Goal: Transaction & Acquisition: Register for event/course

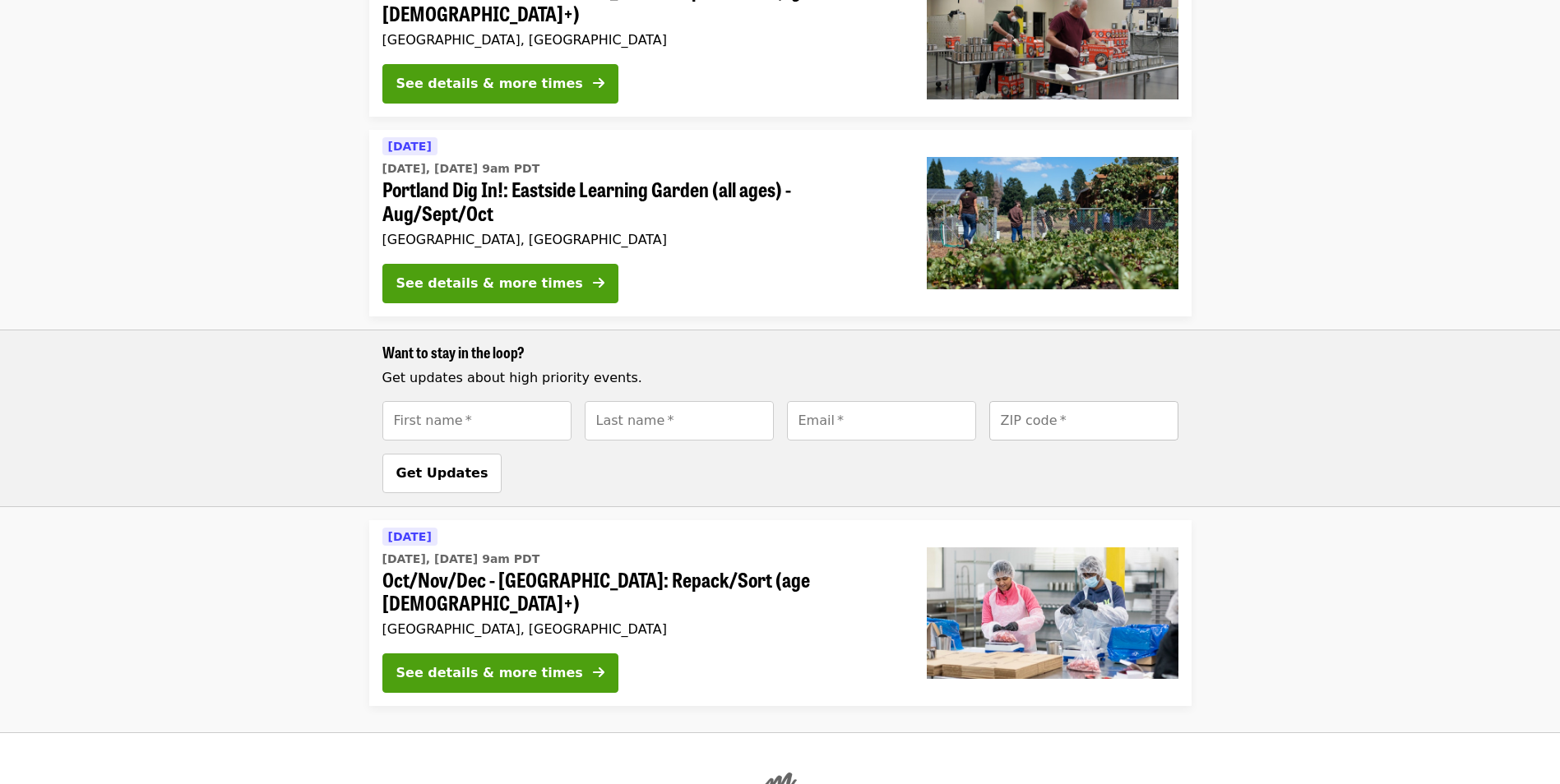
scroll to position [576, 0]
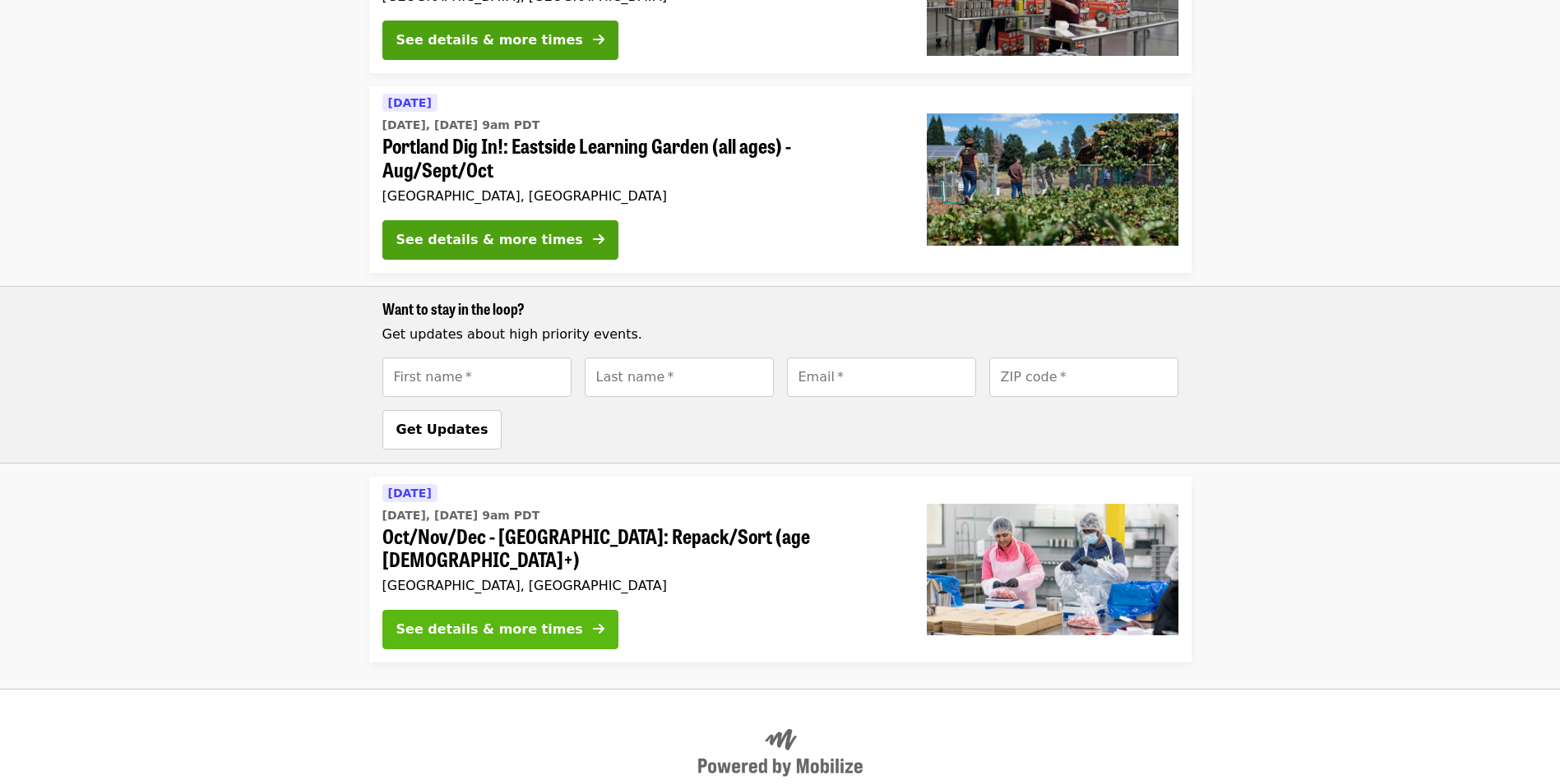
click at [521, 620] on div "See details & more times" at bounding box center [490, 629] width 187 height 20
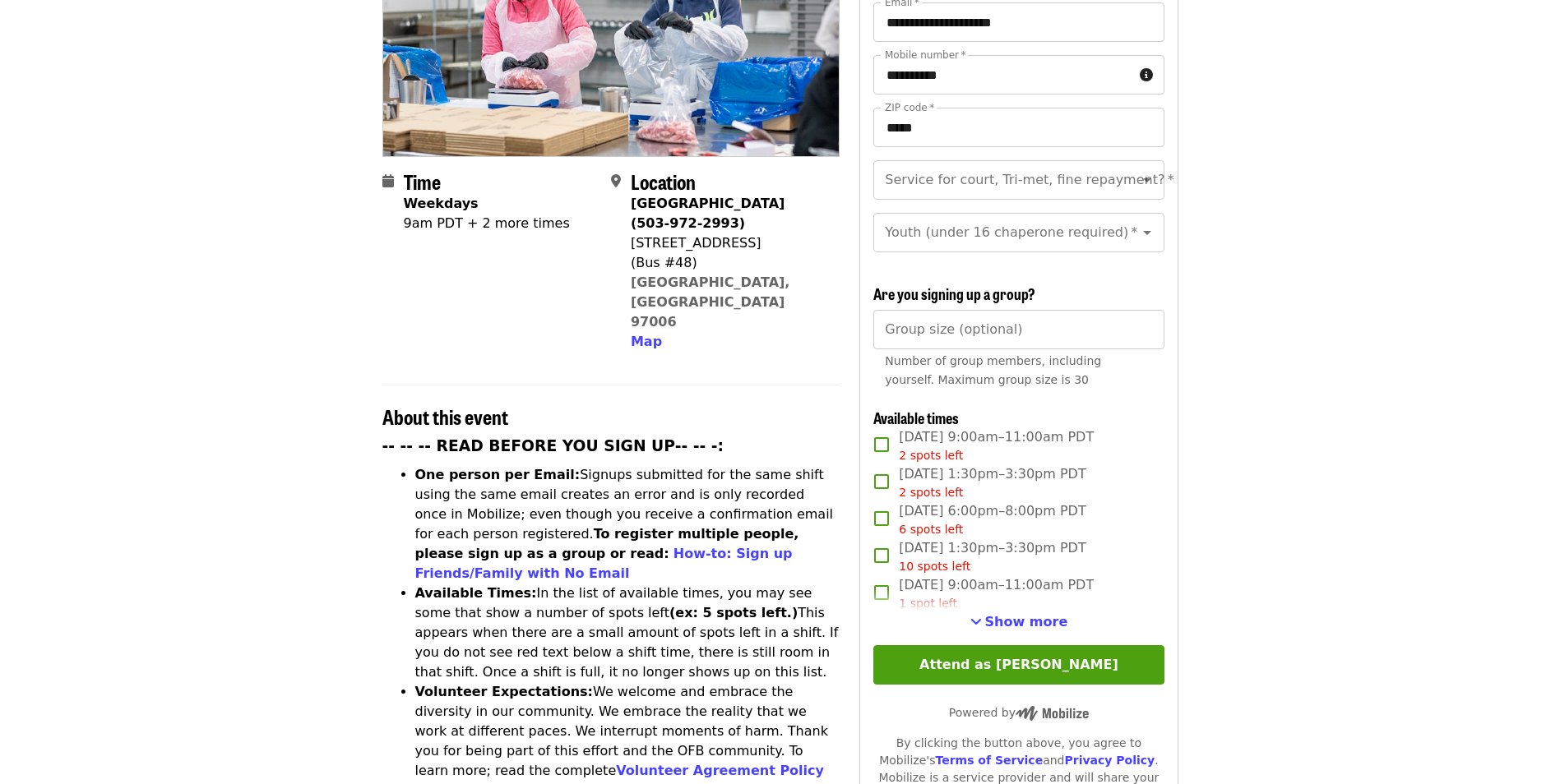
scroll to position [329, 0]
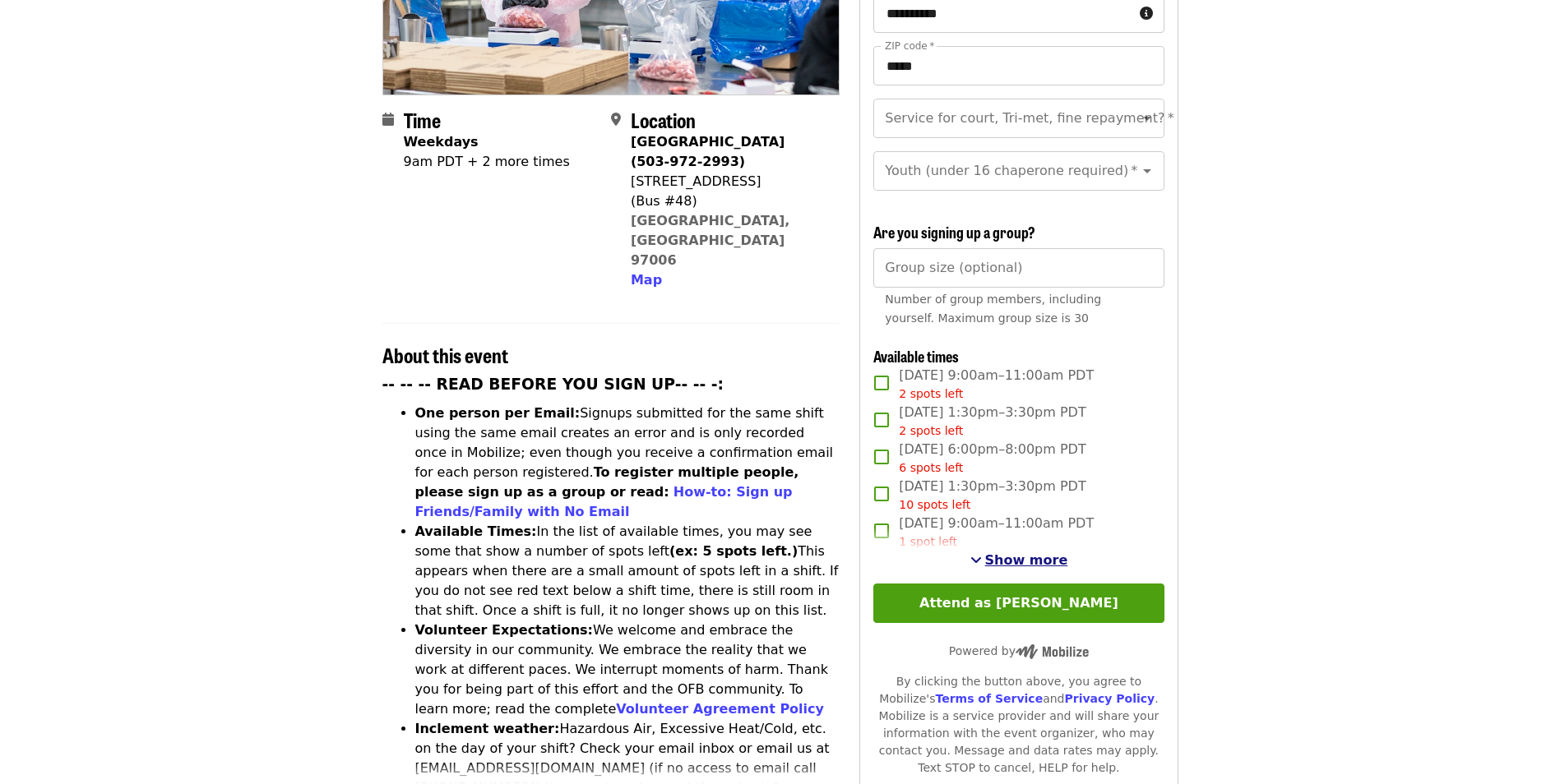
click at [1028, 559] on span "Show more" at bounding box center [1026, 560] width 83 height 16
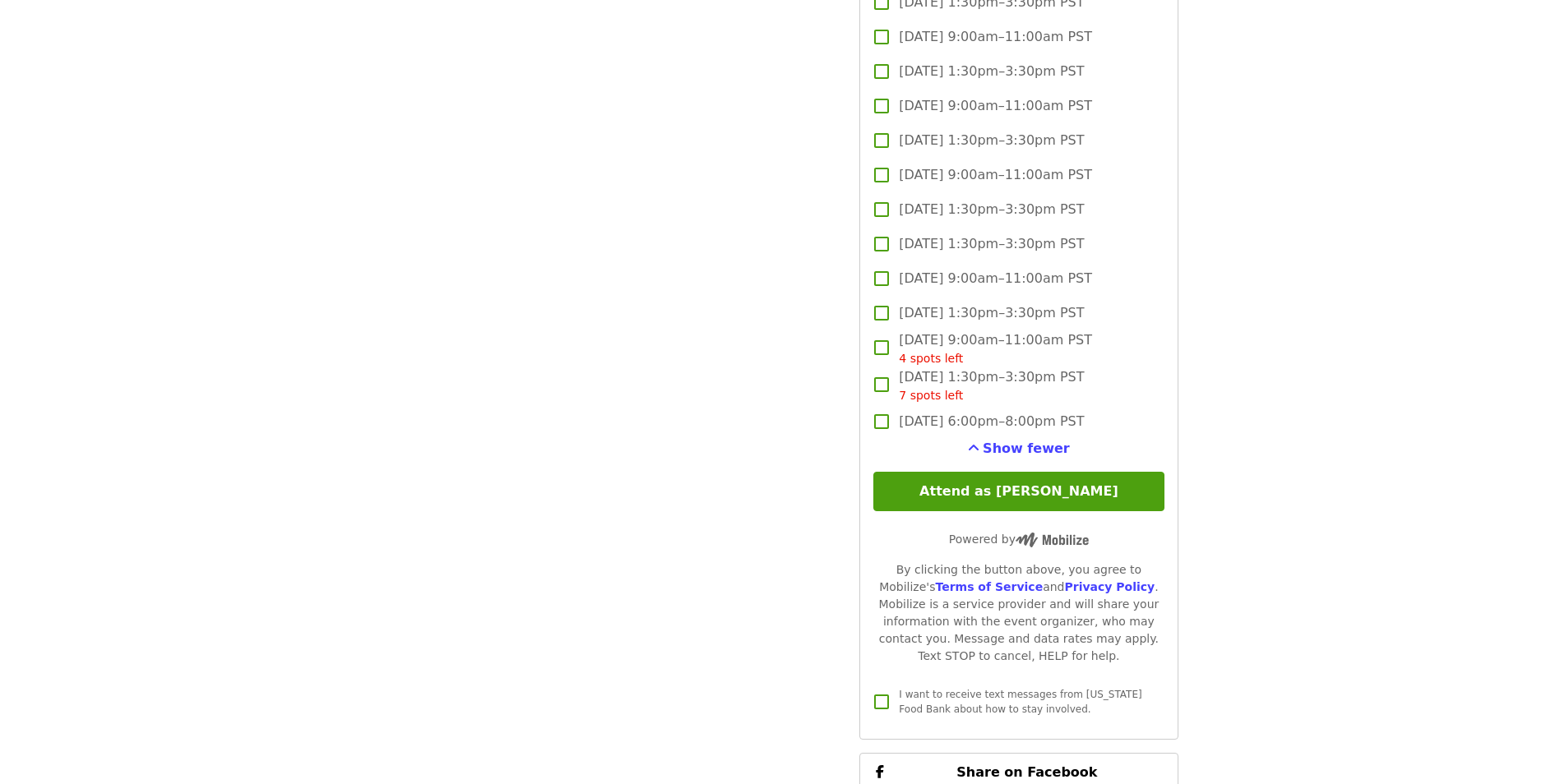
scroll to position [1973, 0]
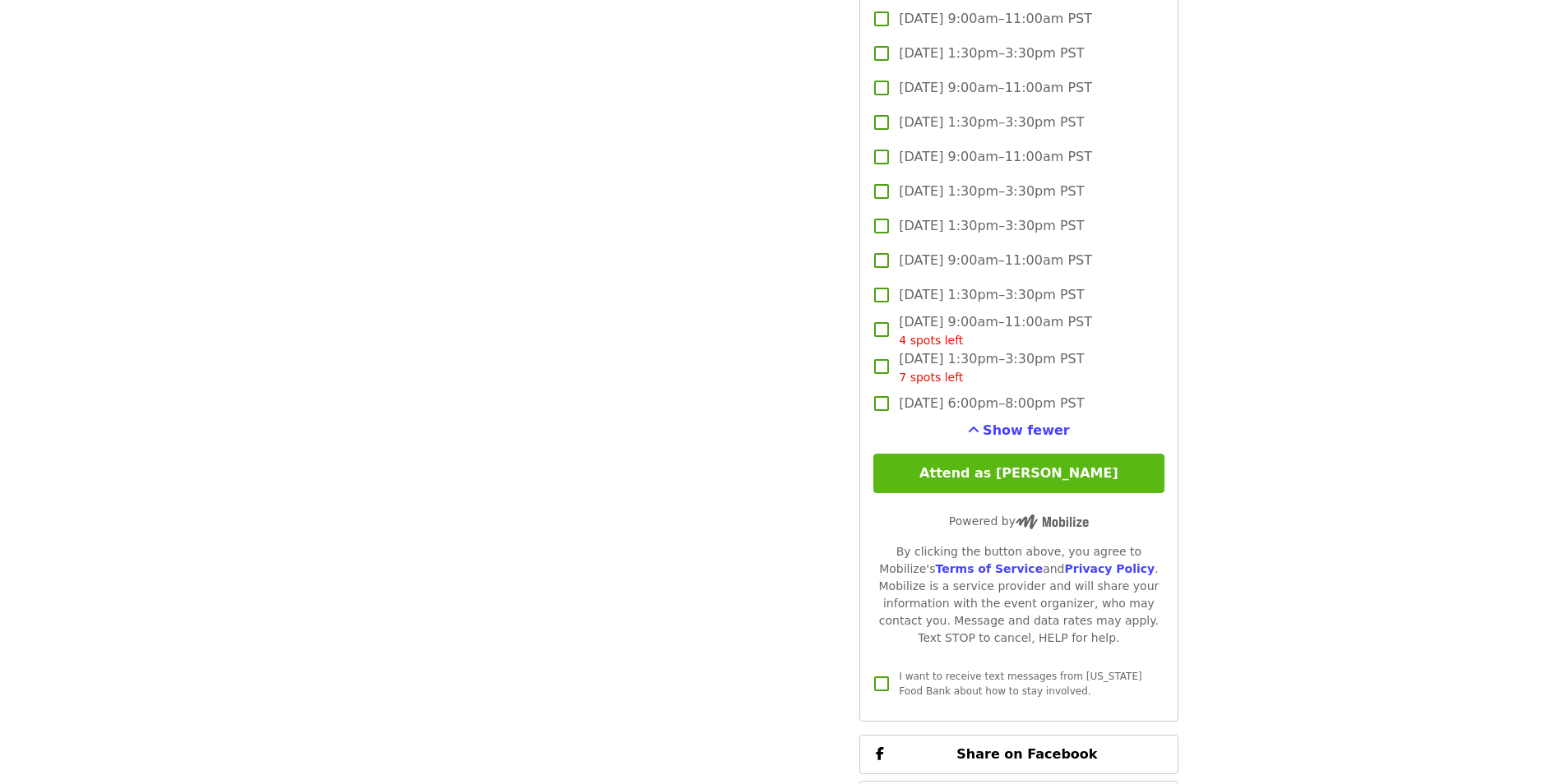
click at [1011, 473] on button "Attend as Aaron" at bounding box center [1019, 474] width 290 height 40
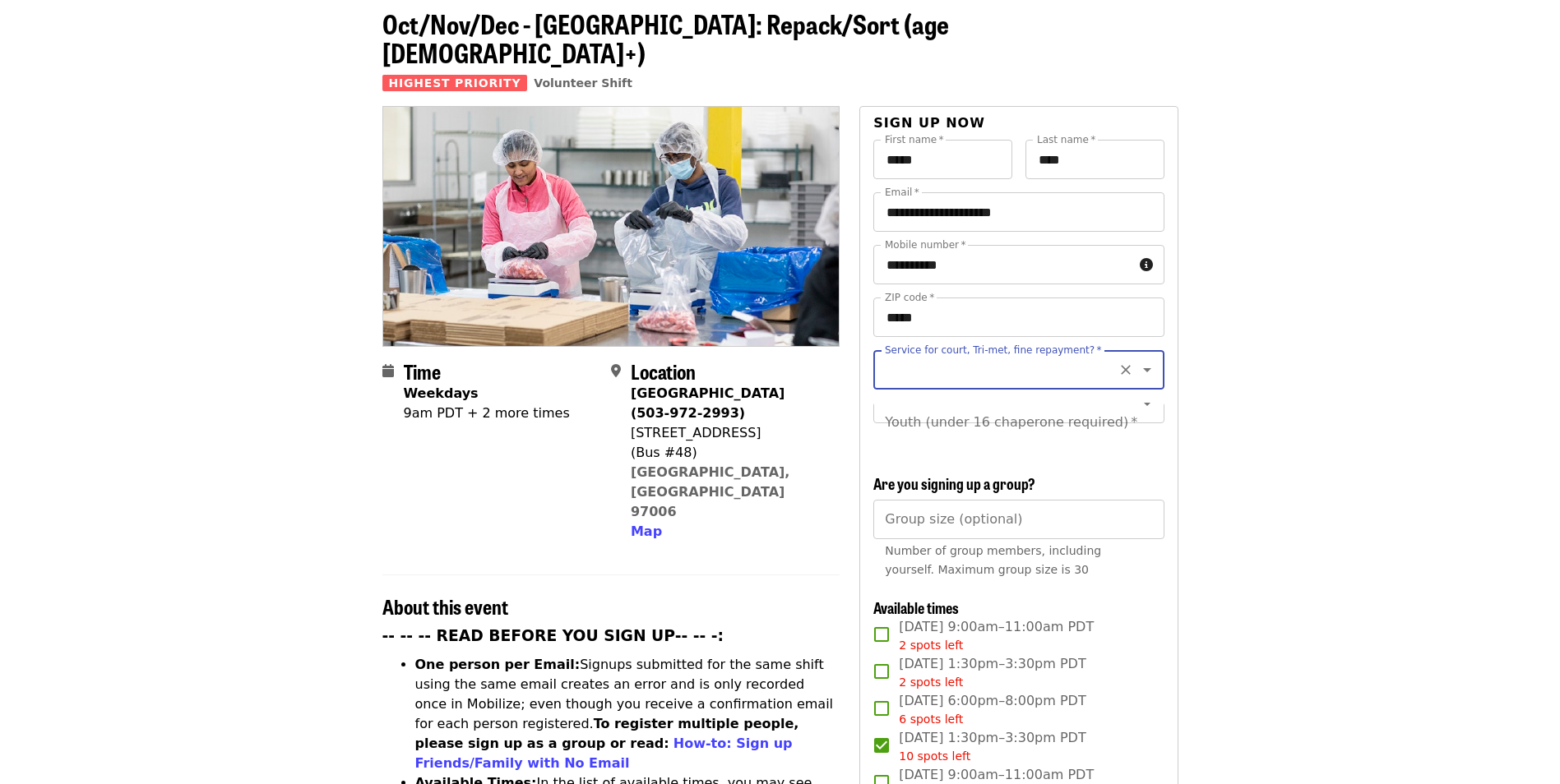
scroll to position [0, 0]
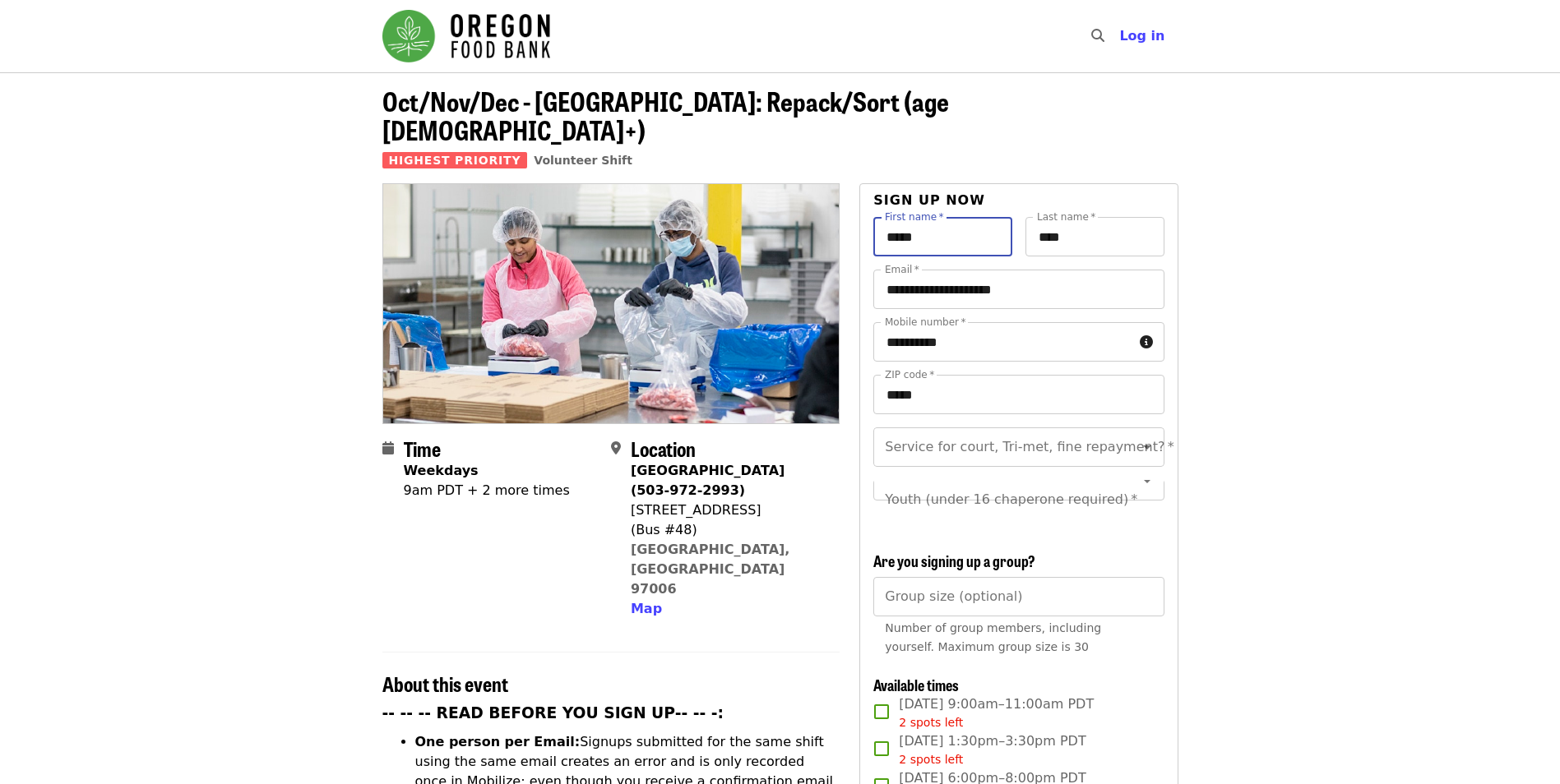
drag, startPoint x: 943, startPoint y: 217, endPoint x: 885, endPoint y: 217, distance: 58.0
click at [885, 217] on input "*****" at bounding box center [943, 237] width 139 height 40
type input "******"
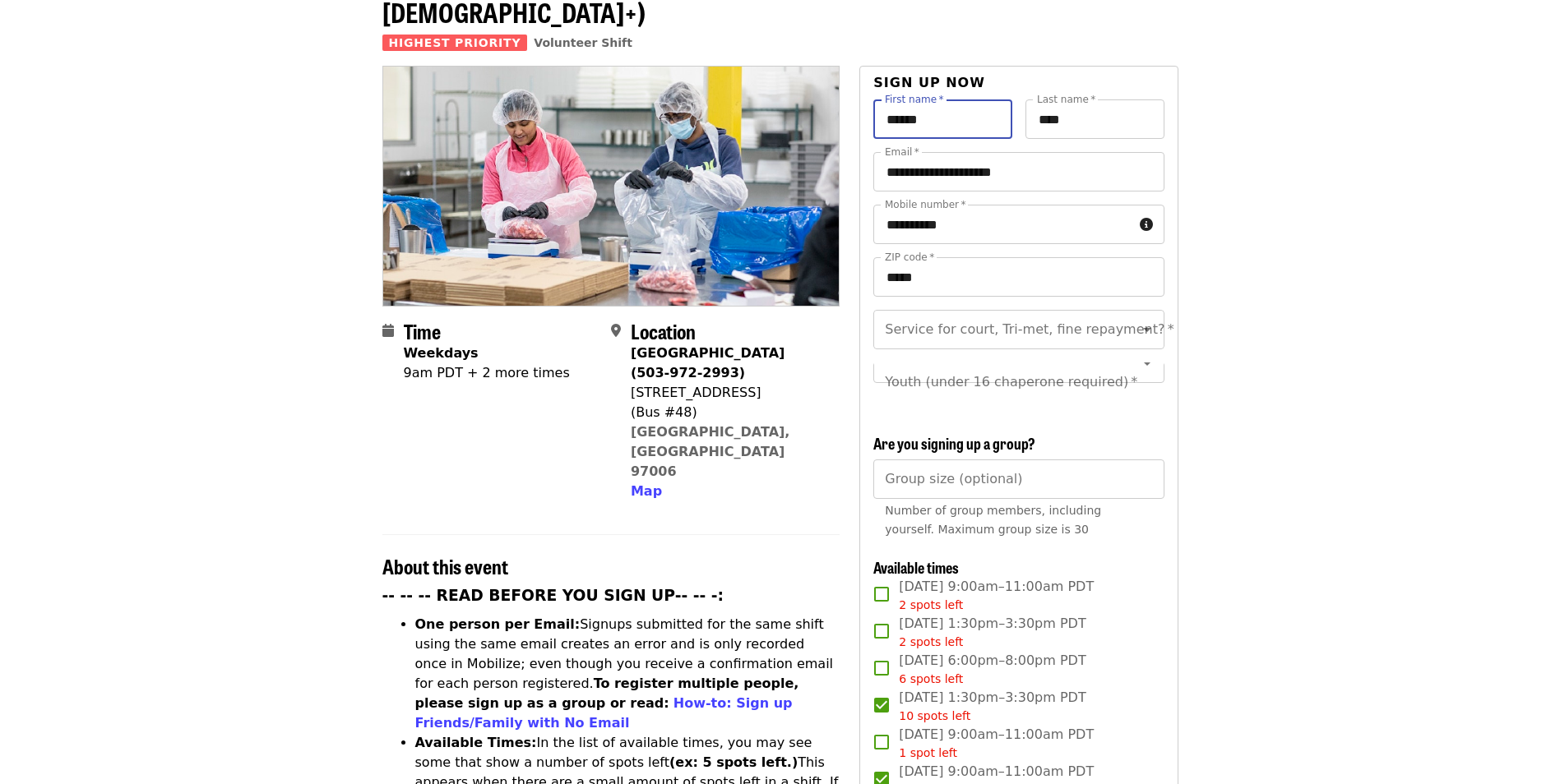
scroll to position [164, 0]
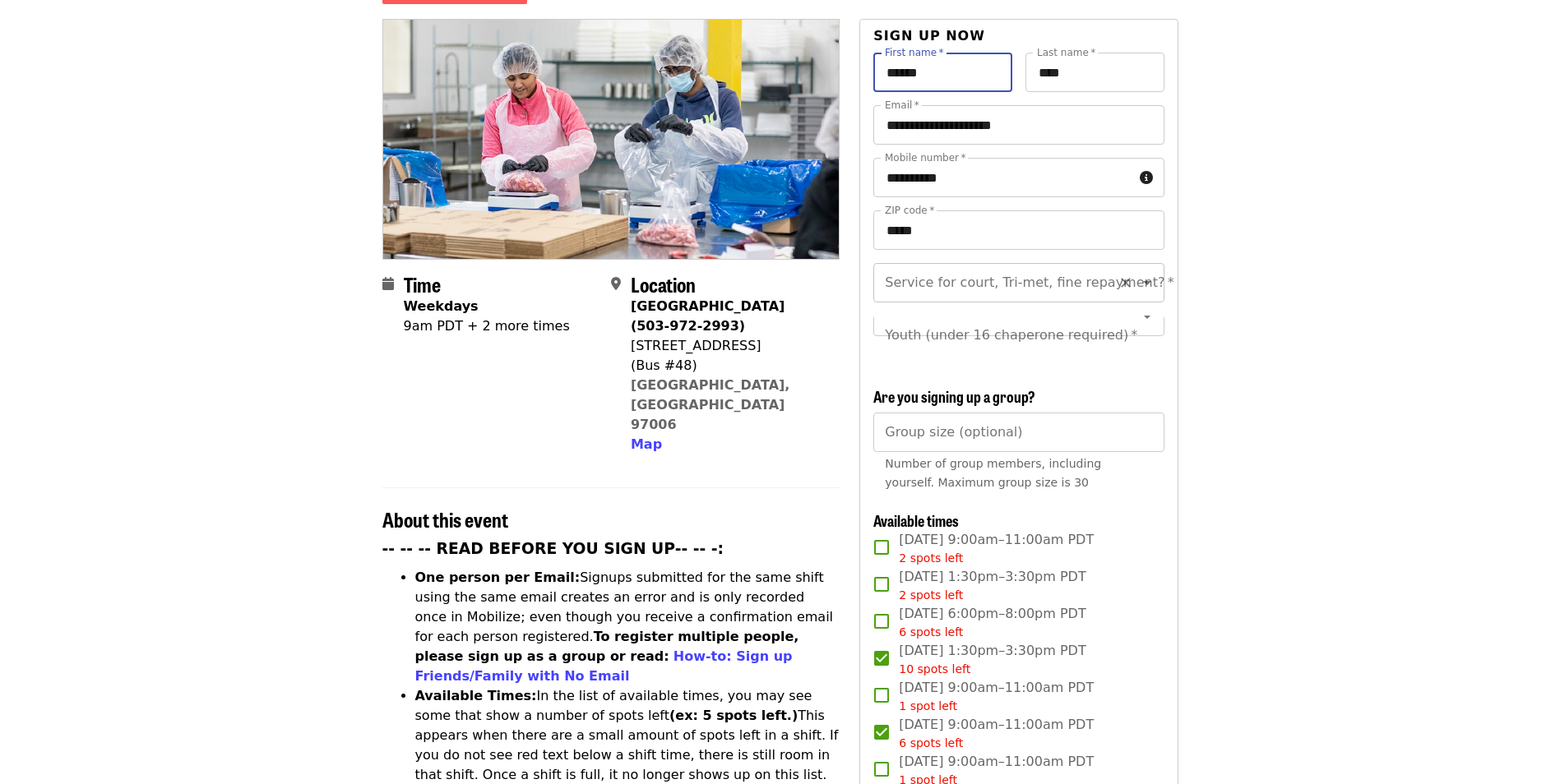
click at [1118, 274] on icon "Clear" at bounding box center [1125, 282] width 16 height 16
click at [1143, 281] on icon "Open" at bounding box center [1147, 283] width 8 height 4
click at [990, 303] on li "No" at bounding box center [1012, 298] width 278 height 29
type input "**"
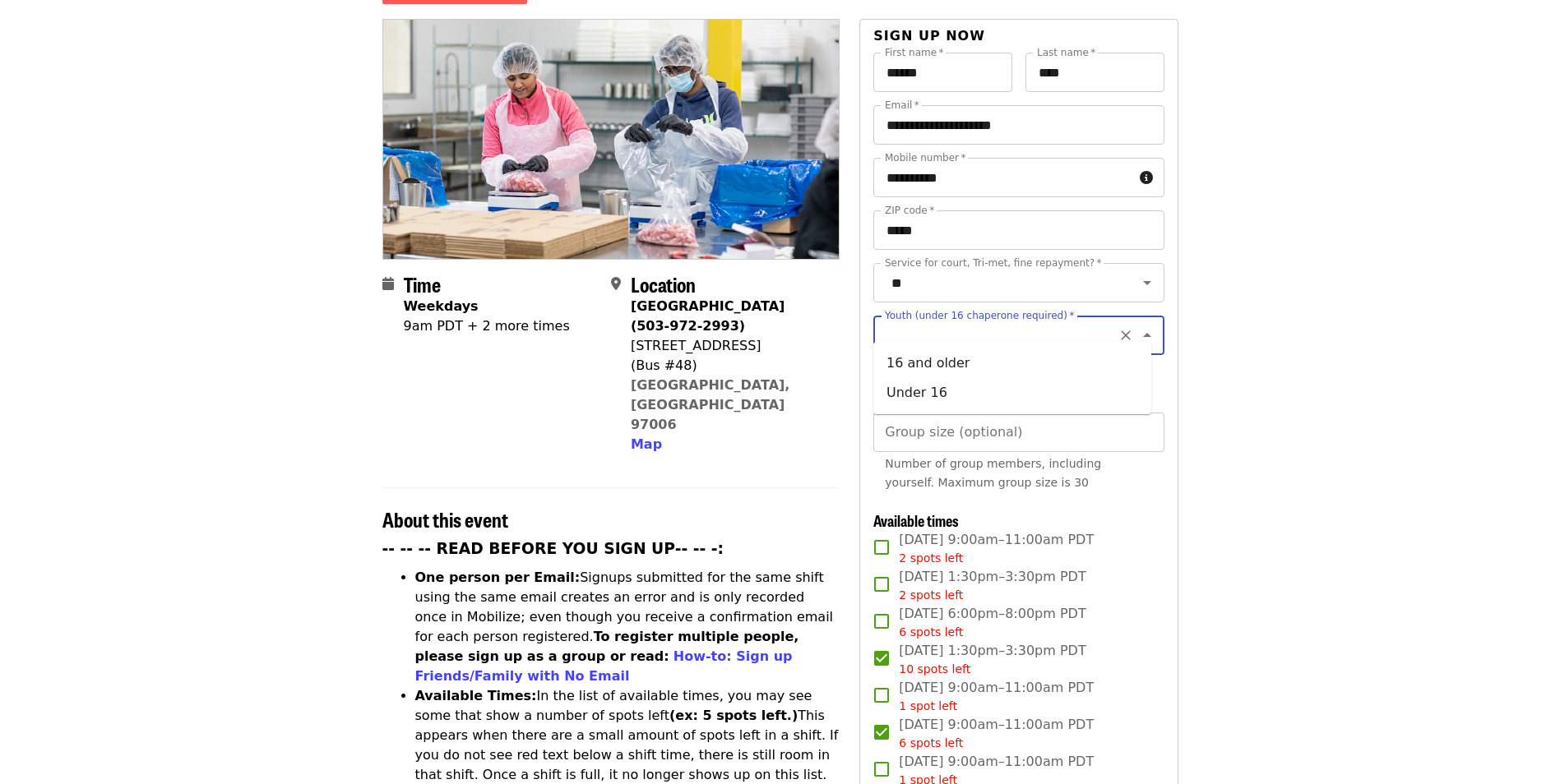
click at [993, 316] on div "Youth (under 16 chaperone required)   * Youth (under 16 chaperone required) *" at bounding box center [1019, 335] width 290 height 40
click at [1138, 325] on icon "Close" at bounding box center [1147, 335] width 20 height 20
click at [1138, 325] on icon "Open" at bounding box center [1147, 335] width 20 height 20
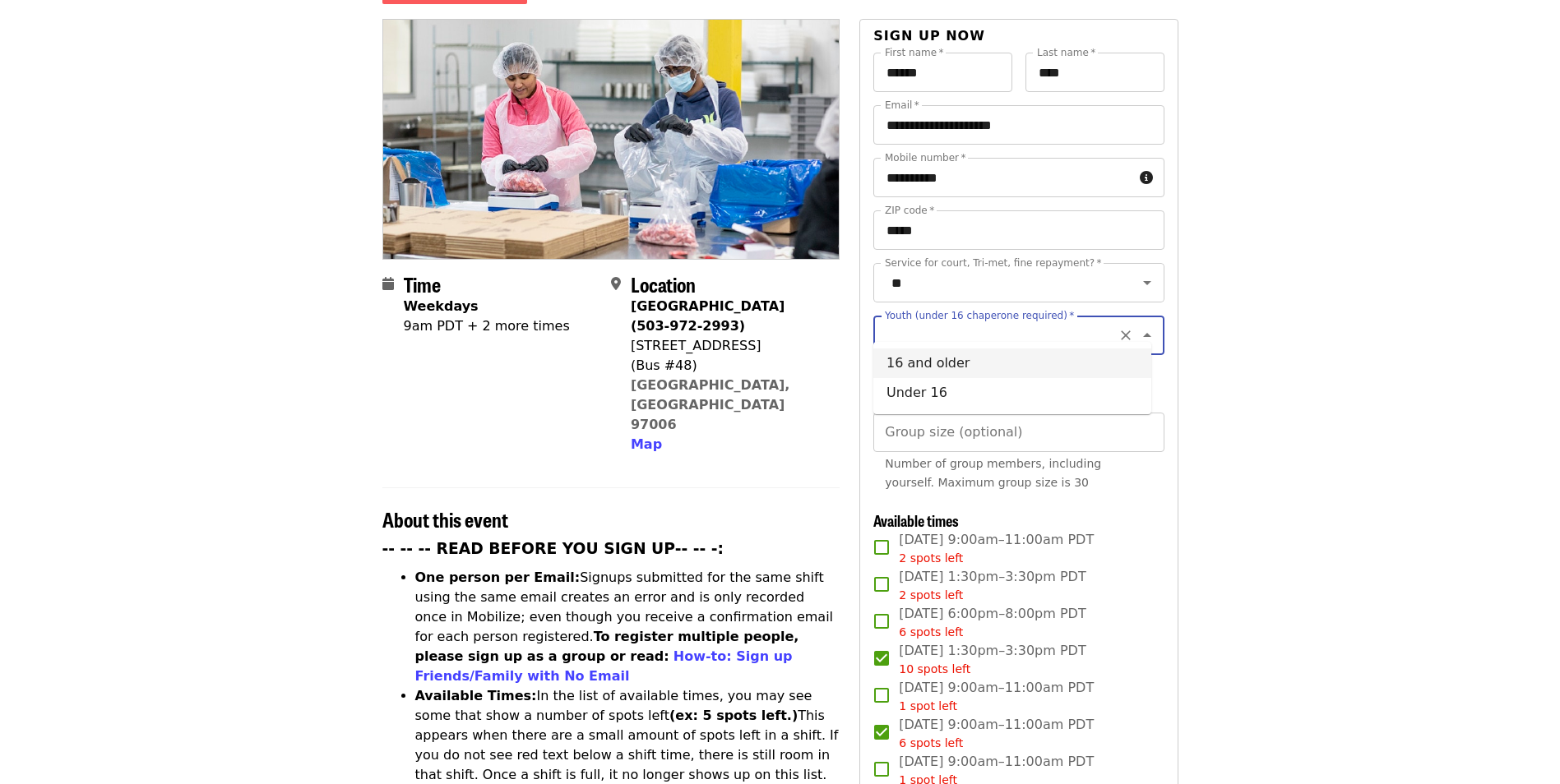
click at [964, 368] on li "16 and older" at bounding box center [1012, 363] width 278 height 29
type input "**********"
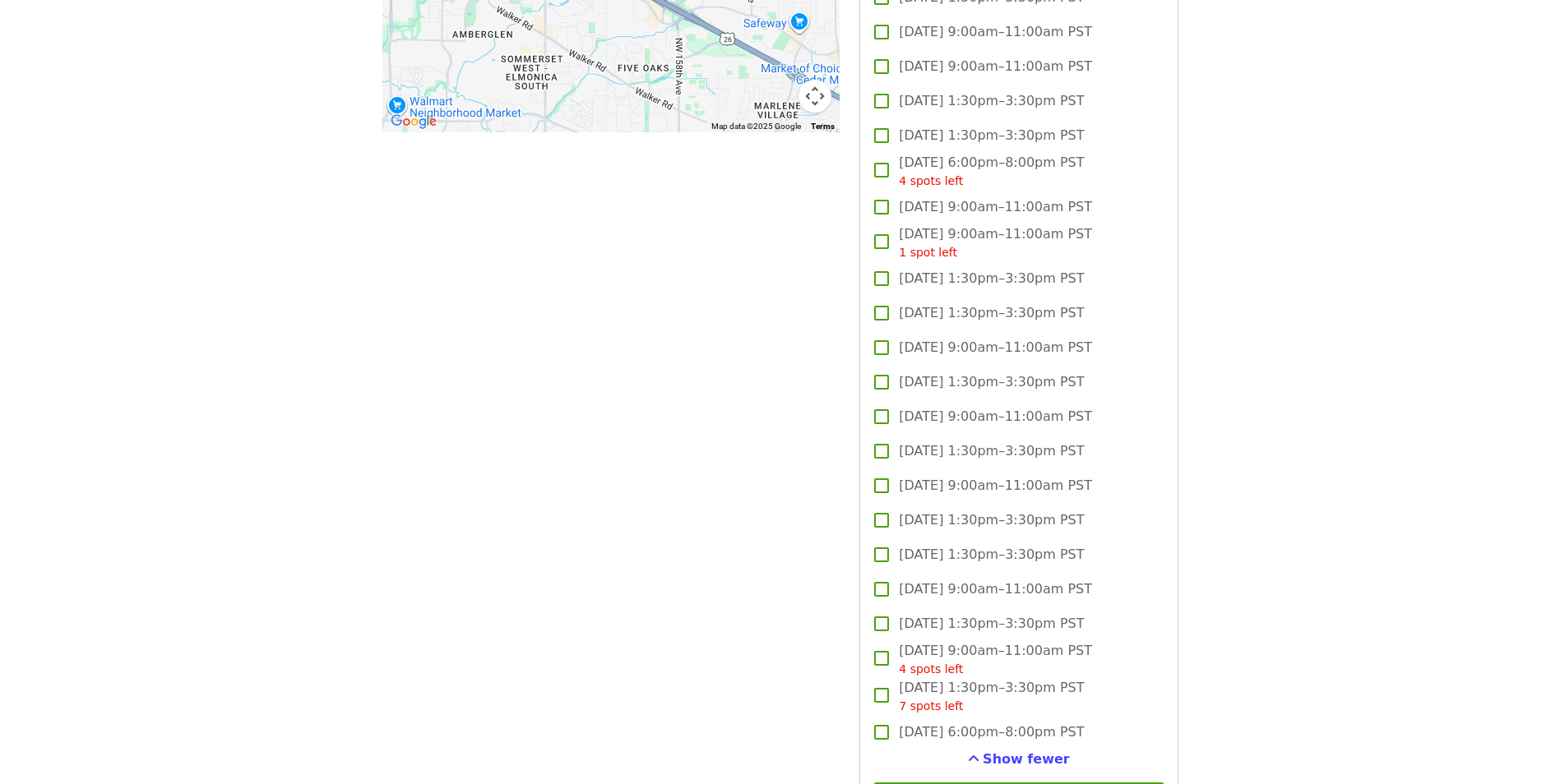
scroll to position [1973, 0]
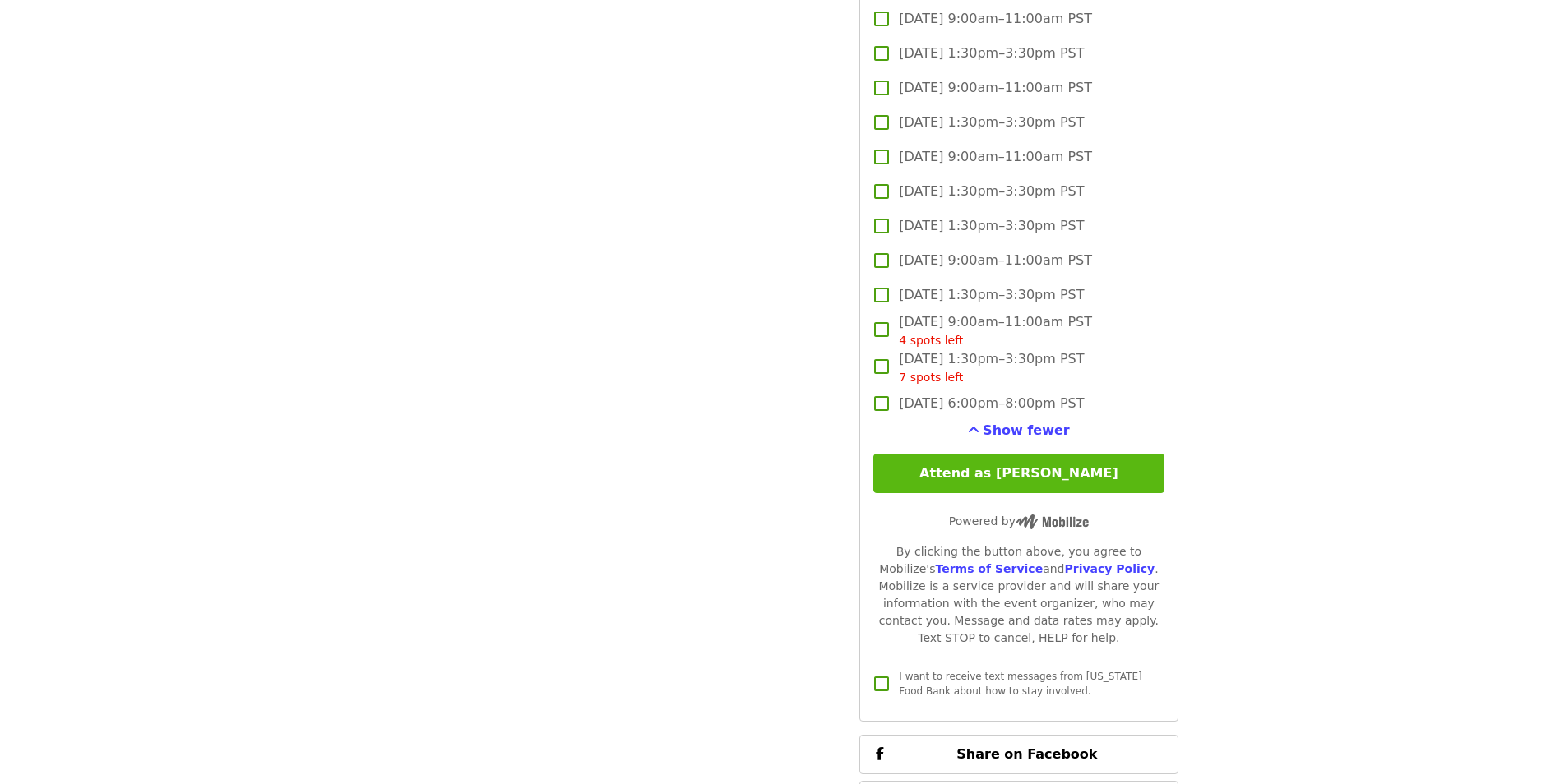
click at [1045, 474] on button "Attend as [PERSON_NAME]" at bounding box center [1019, 474] width 290 height 40
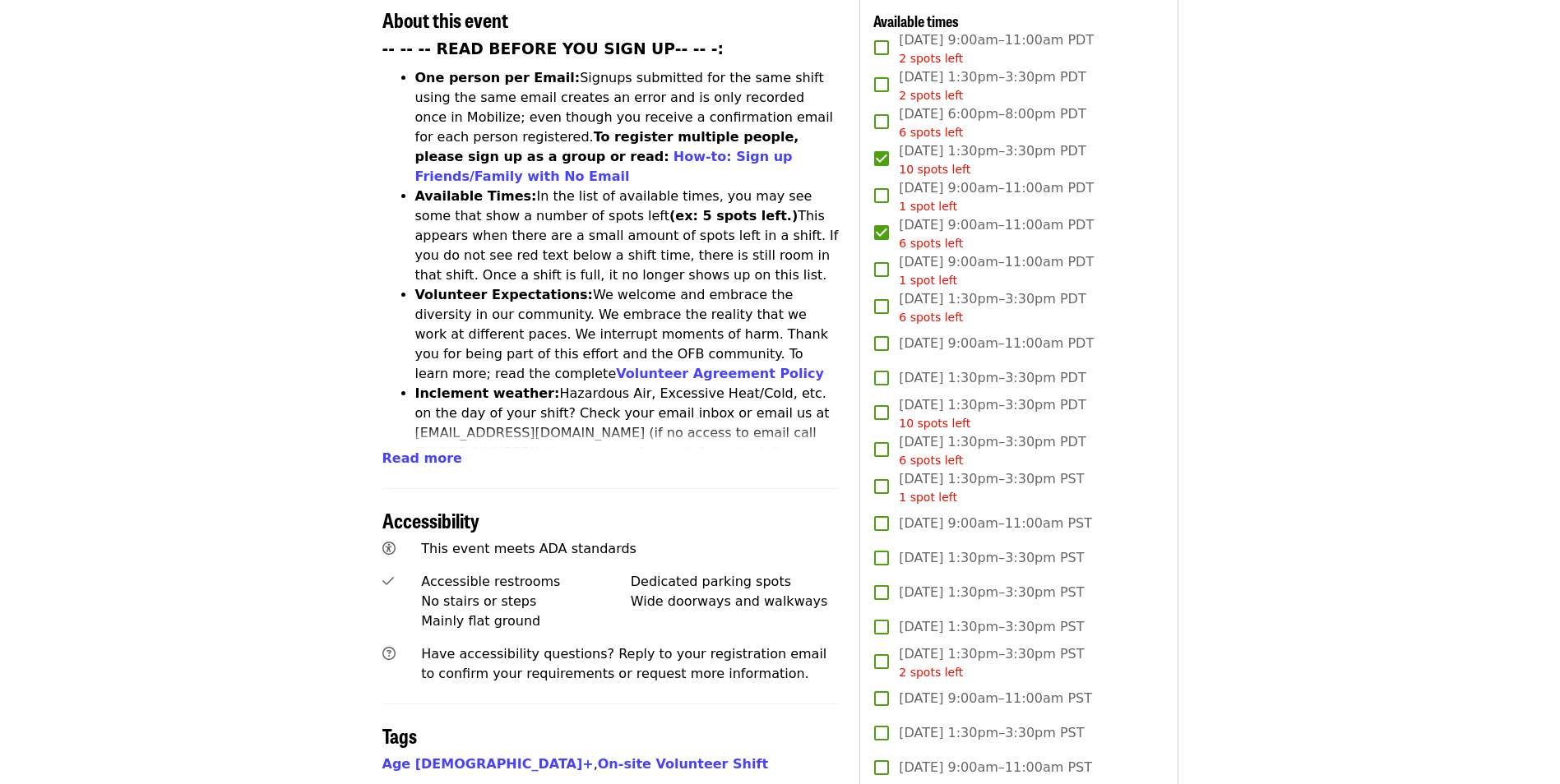
scroll to position [658, 0]
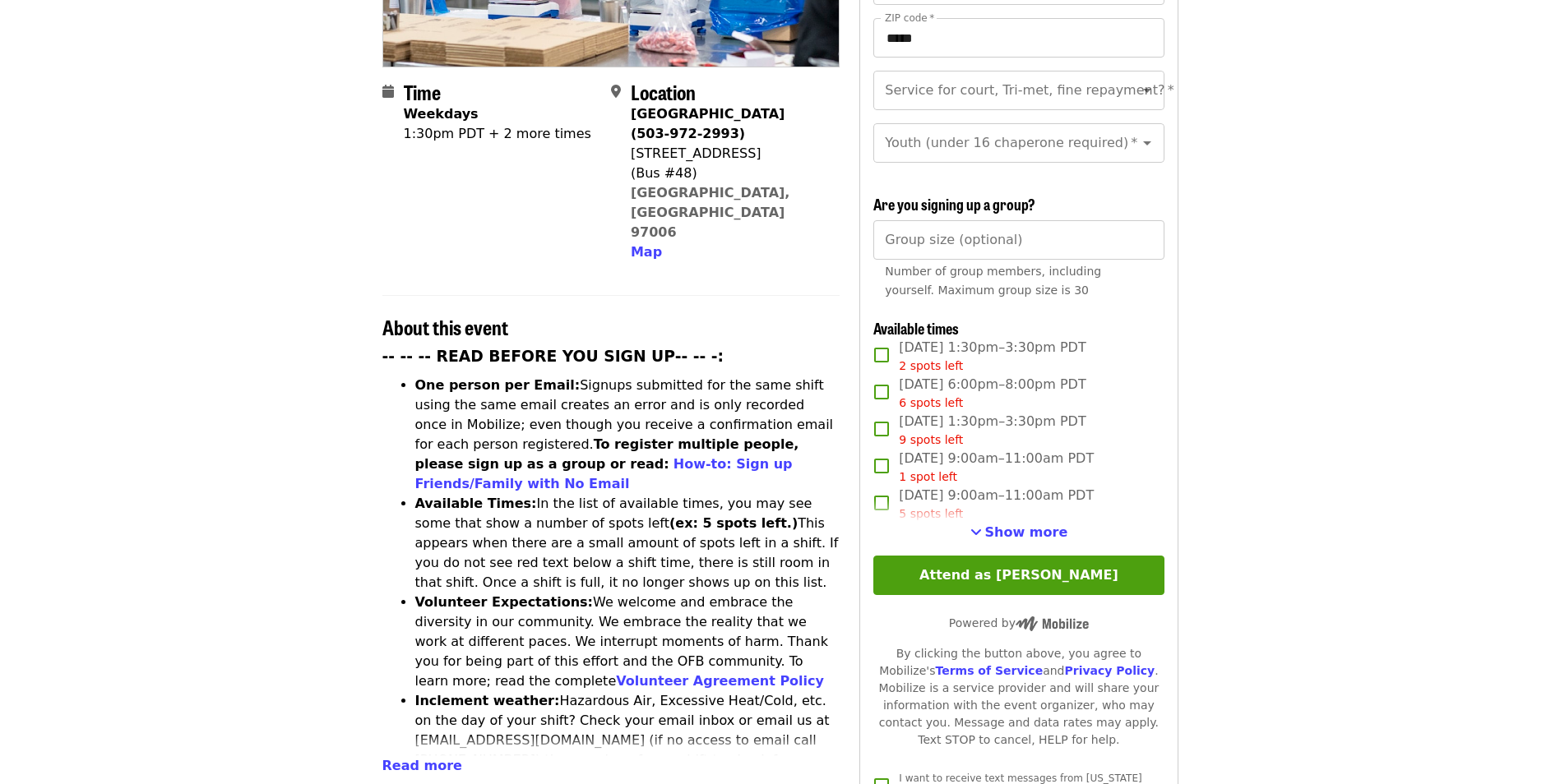
scroll to position [329, 0]
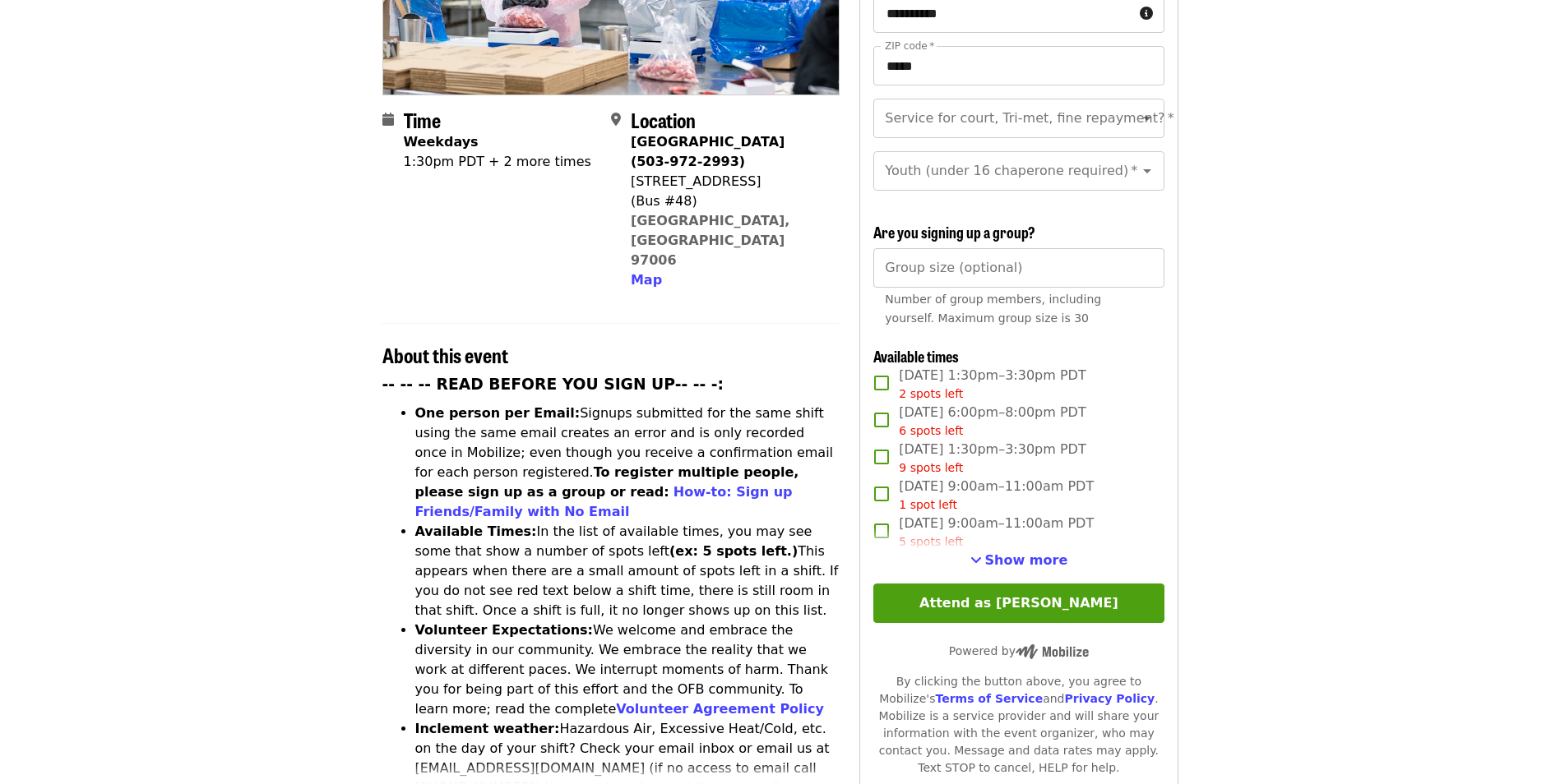
click at [1015, 552] on span "Show more" at bounding box center [1026, 560] width 83 height 16
